Goal: Information Seeking & Learning: Learn about a topic

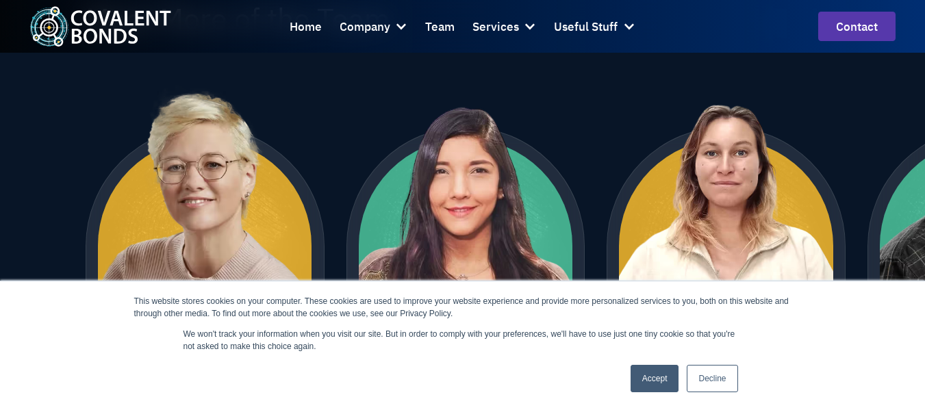
scroll to position [1202, 0]
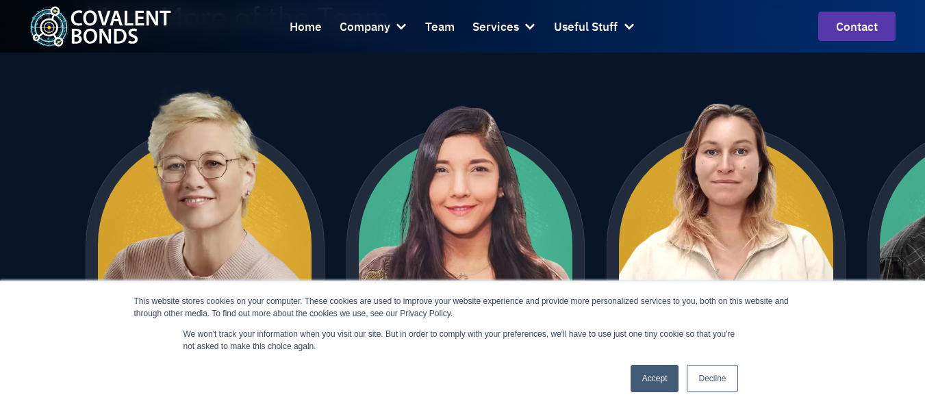
click at [700, 375] on link "Decline" at bounding box center [712, 378] width 51 height 27
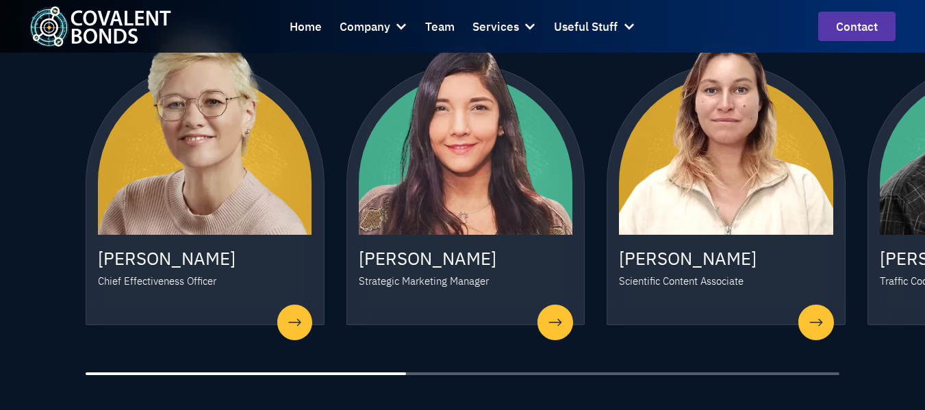
scroll to position [1265, 0]
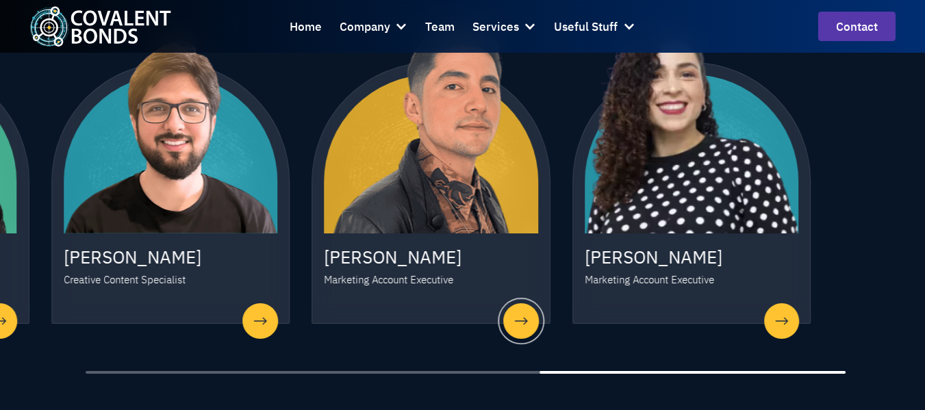
click at [420, 283] on div "Edy Velasquez Marketing Account Executive" at bounding box center [431, 193] width 239 height 262
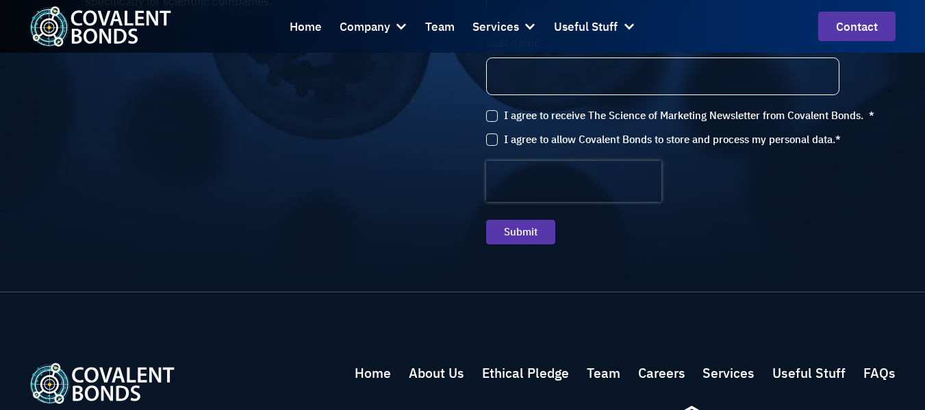
scroll to position [2064, 0]
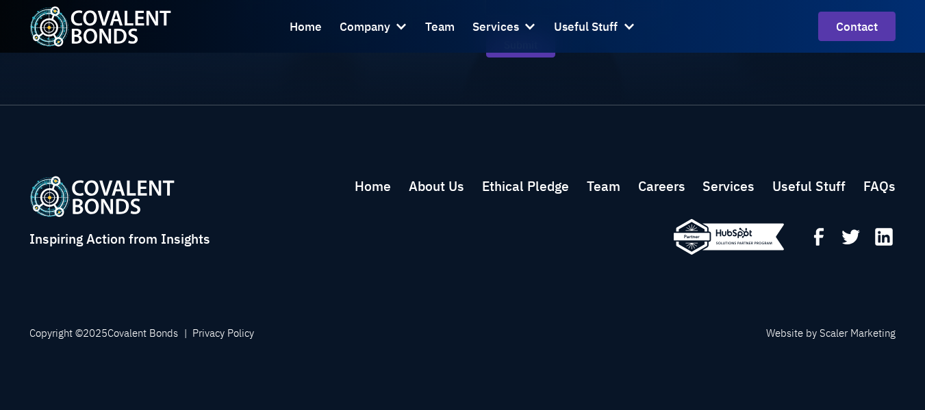
click at [666, 182] on link "Careers" at bounding box center [661, 186] width 47 height 20
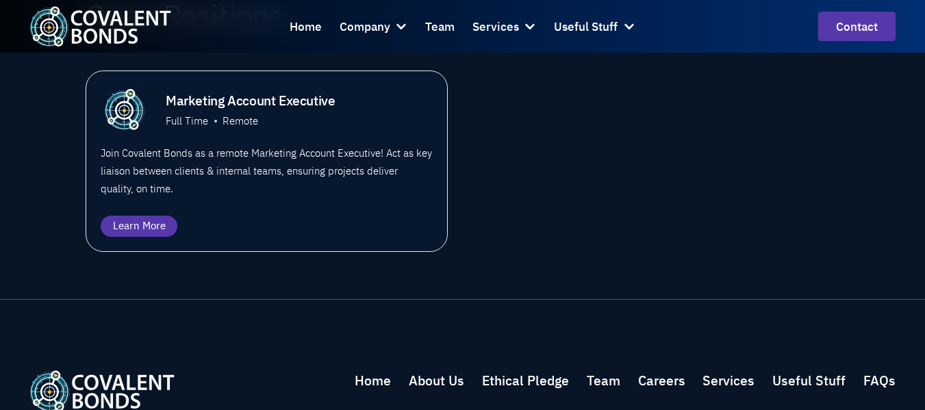
scroll to position [954, 0]
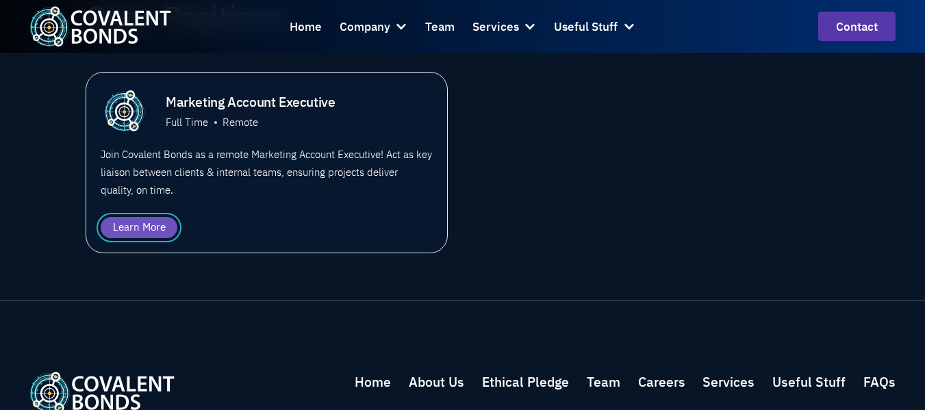
click at [119, 236] on div "Learn More" at bounding box center [139, 228] width 53 height 16
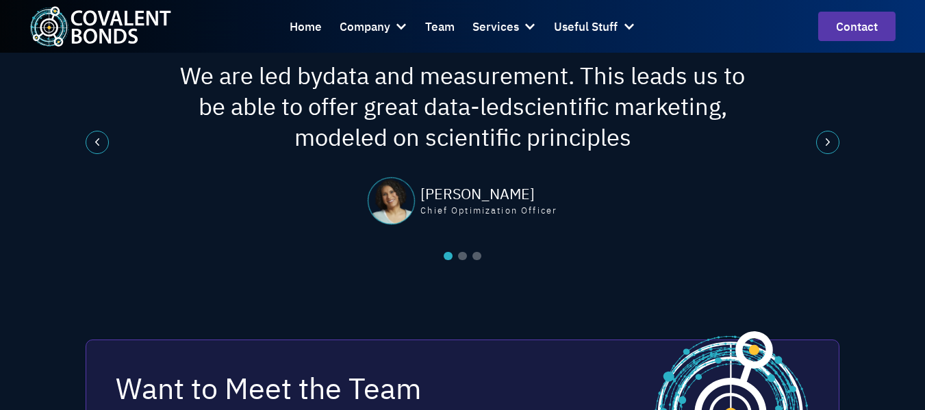
scroll to position [2211, 0]
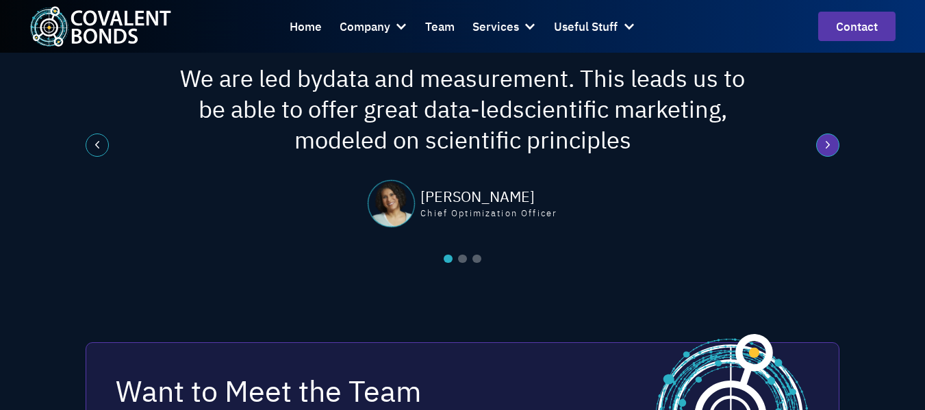
click at [834, 157] on div "next slide" at bounding box center [828, 145] width 23 height 23
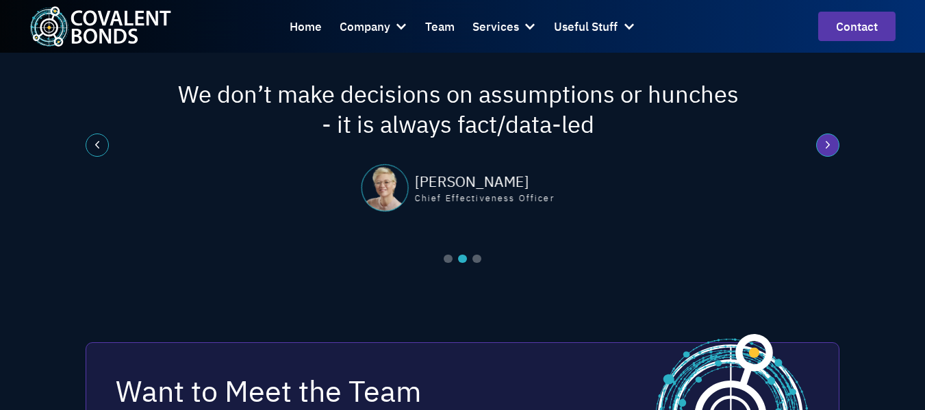
click at [834, 157] on div "next slide" at bounding box center [828, 145] width 23 height 23
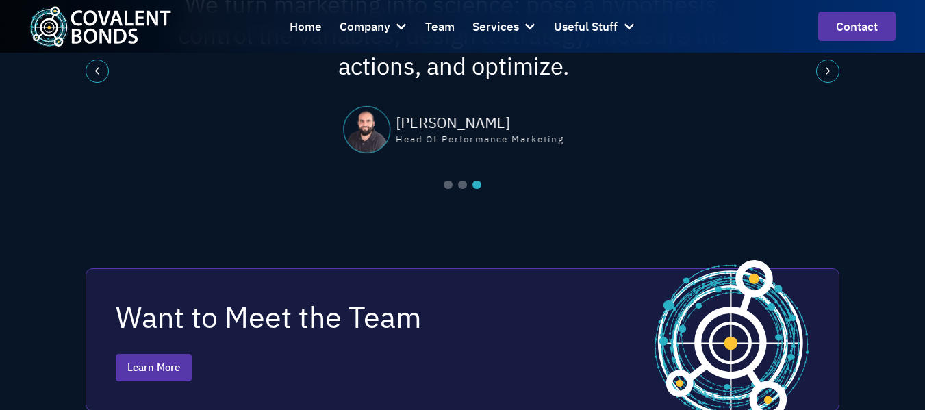
scroll to position [2284, 0]
click at [356, 147] on div "3 of 3" at bounding box center [366, 130] width 47 height 47
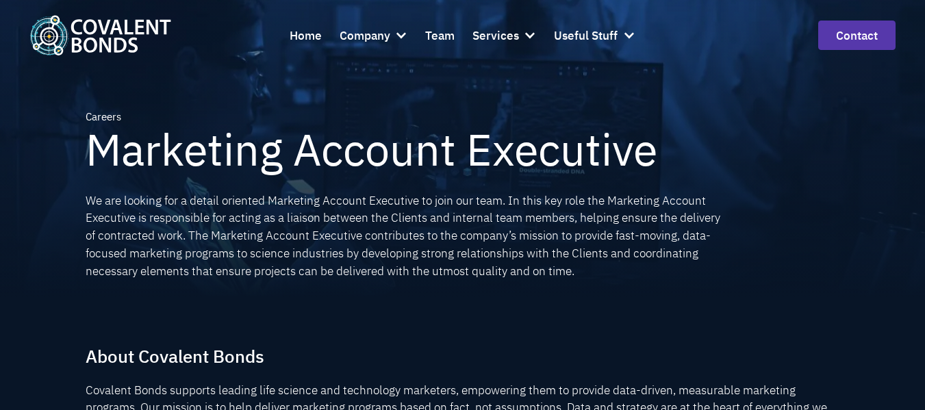
scroll to position [0, 0]
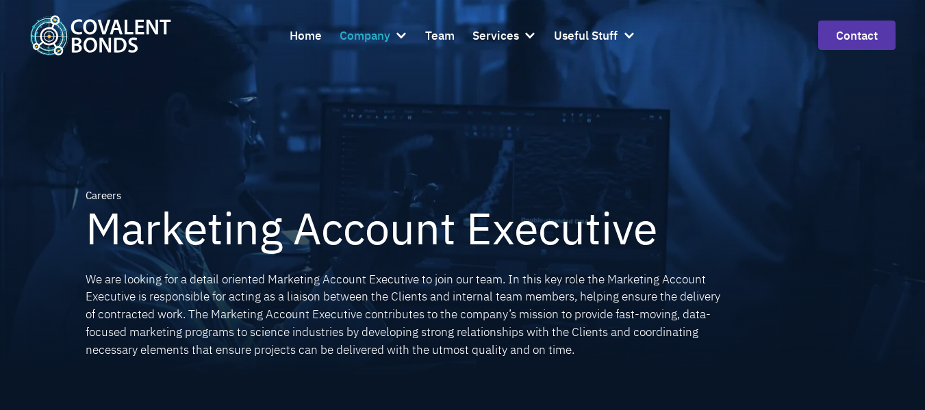
click at [384, 32] on div "Company" at bounding box center [365, 35] width 51 height 19
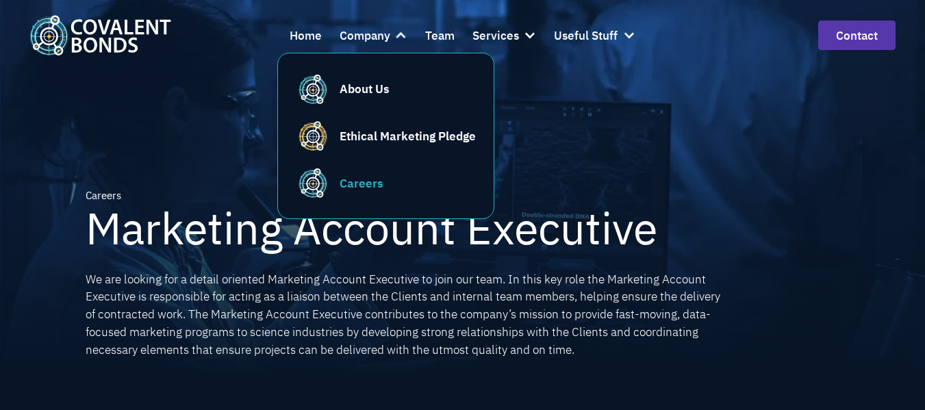
click at [356, 186] on div "Careers" at bounding box center [362, 184] width 44 height 18
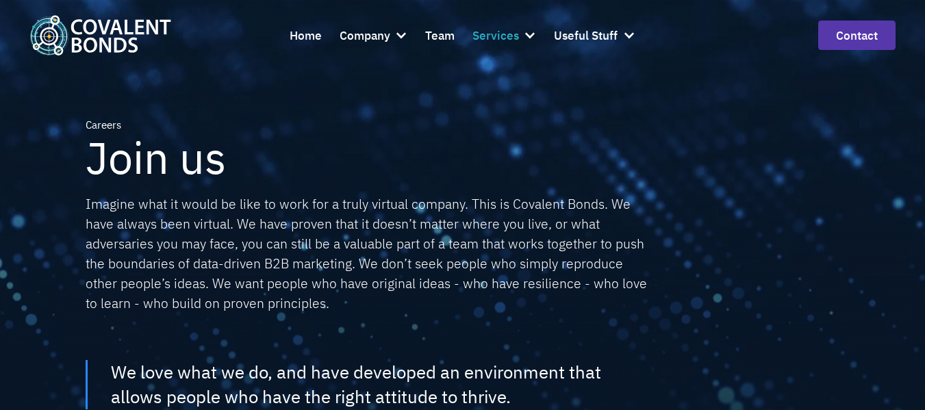
click at [511, 34] on div "Services" at bounding box center [496, 35] width 47 height 19
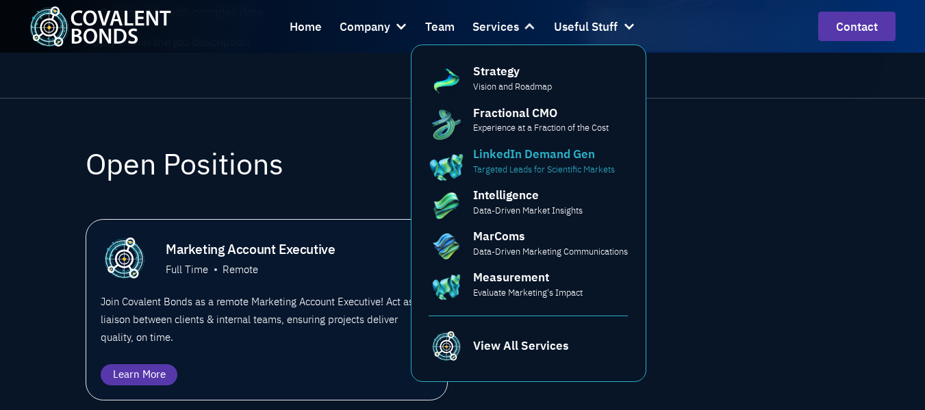
scroll to position [1165, 0]
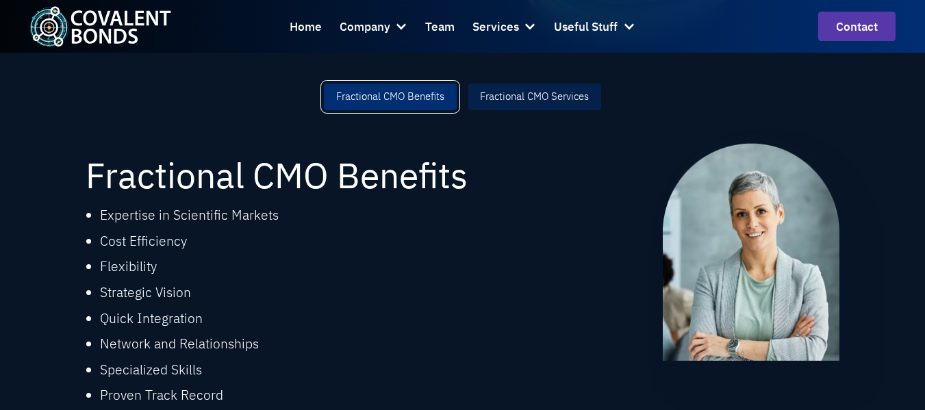
scroll to position [577, 0]
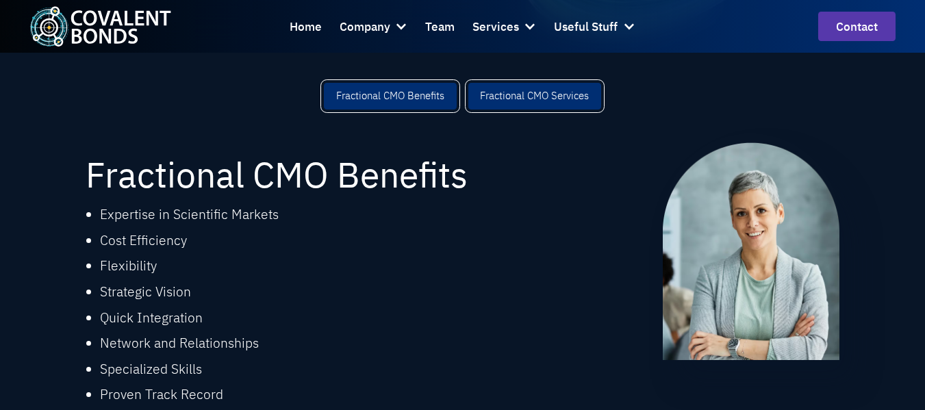
click at [517, 99] on div "Fractional CMO Services" at bounding box center [534, 96] width 109 height 16
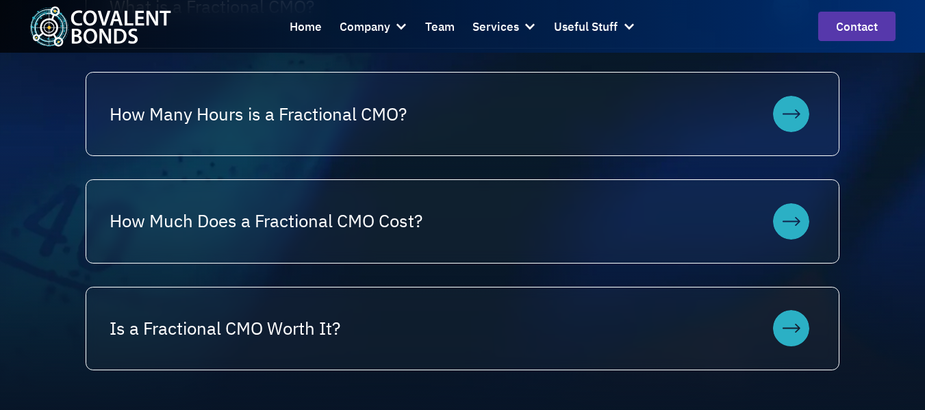
scroll to position [1365, 0]
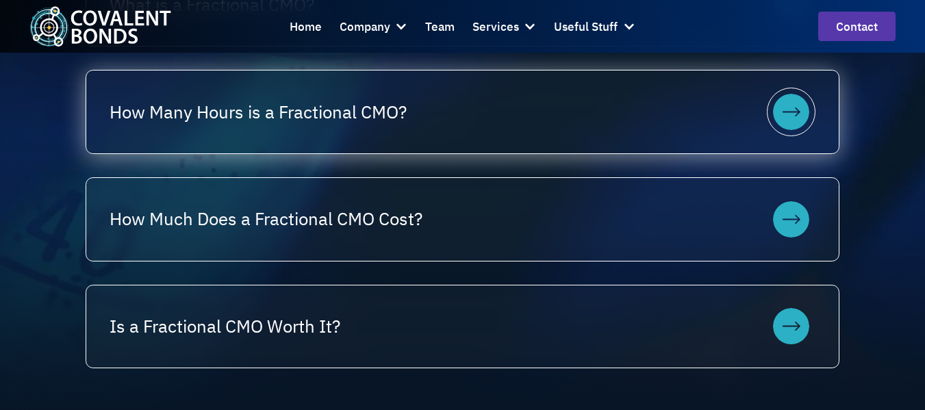
click at [773, 132] on div at bounding box center [791, 112] width 48 height 48
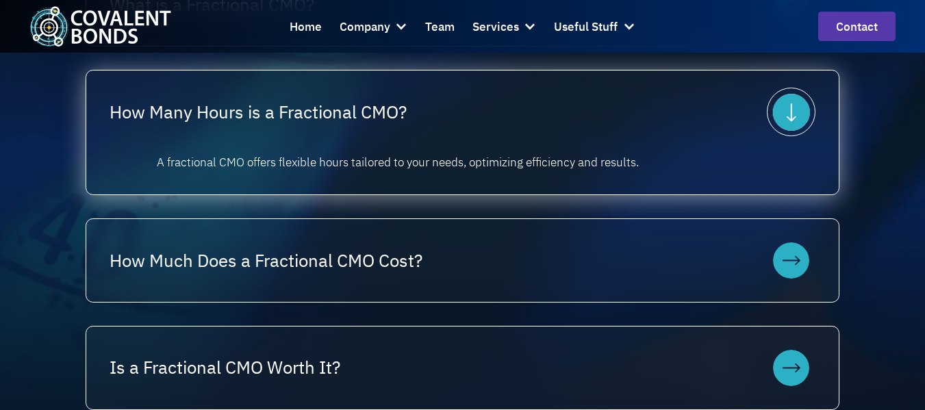
click at [773, 132] on div at bounding box center [791, 112] width 48 height 48
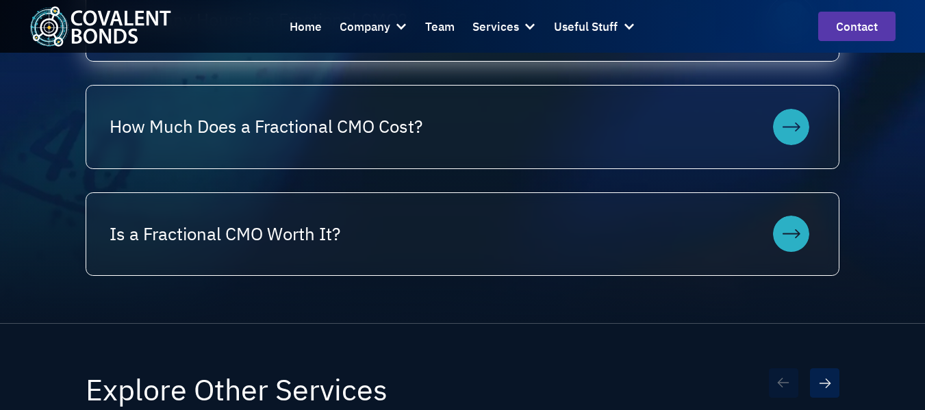
scroll to position [1459, 0]
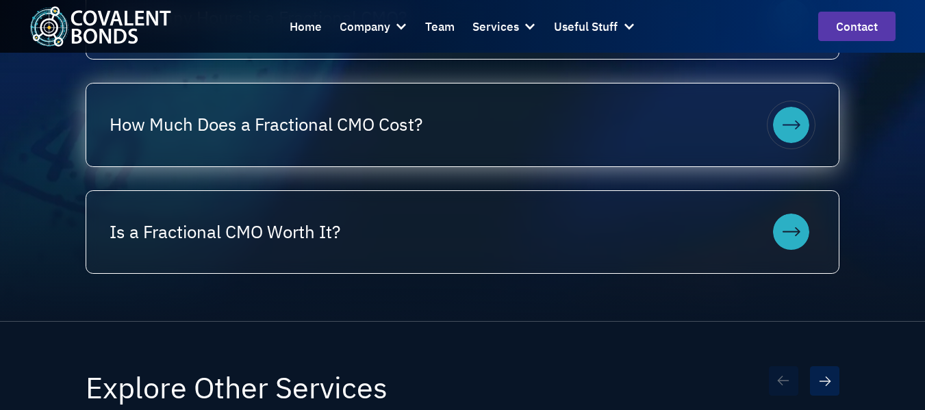
click at [773, 127] on div at bounding box center [791, 125] width 48 height 48
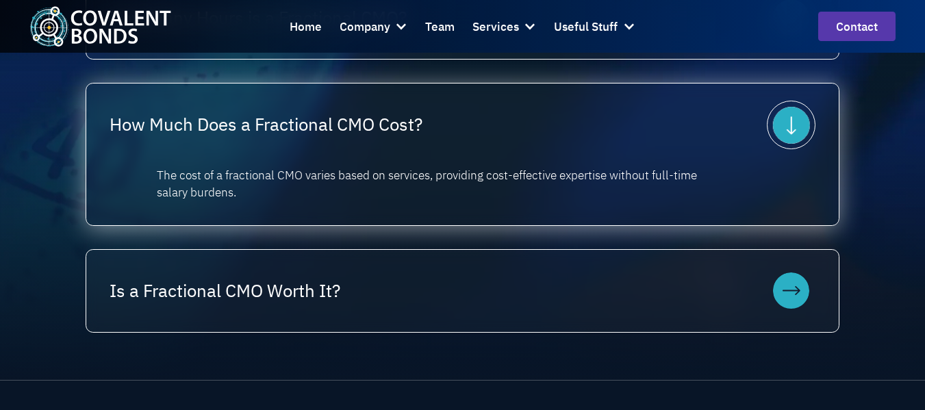
click at [773, 127] on div at bounding box center [791, 125] width 48 height 48
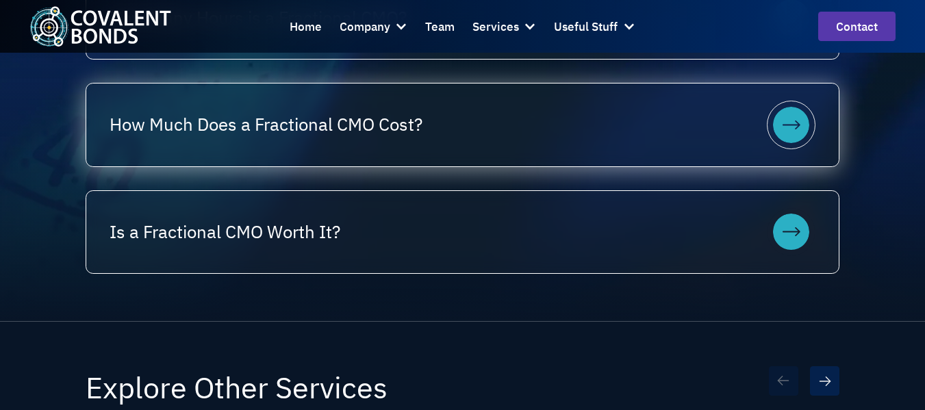
click at [777, 134] on icon at bounding box center [791, 125] width 37 height 37
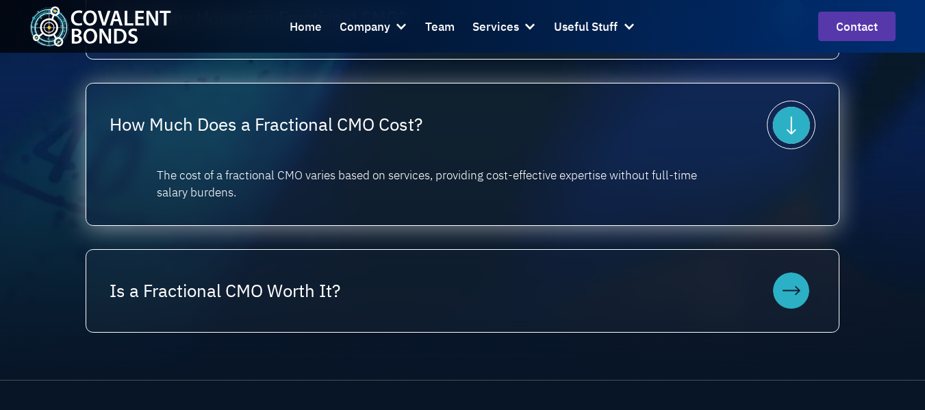
click at [777, 134] on icon at bounding box center [791, 125] width 37 height 37
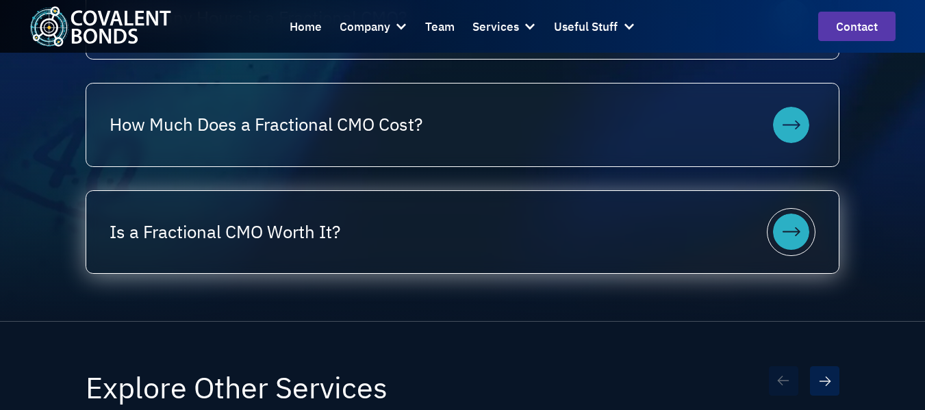
click at [769, 235] on div "Is a Fractional CMO Worth It?" at bounding box center [462, 232] width 753 height 82
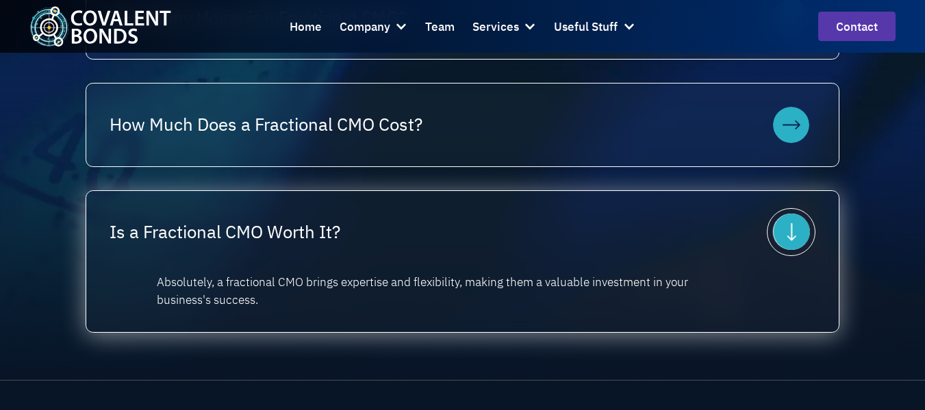
click at [769, 235] on div "Is a Fractional CMO Worth It?" at bounding box center [462, 232] width 753 height 82
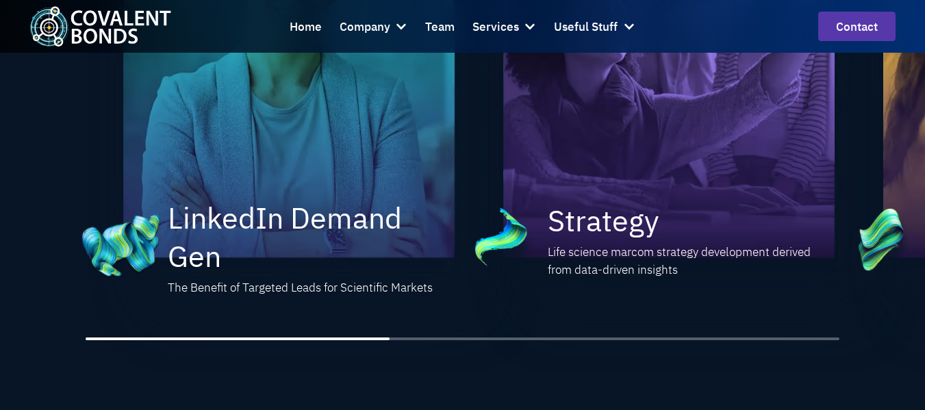
scroll to position [2051, 0]
